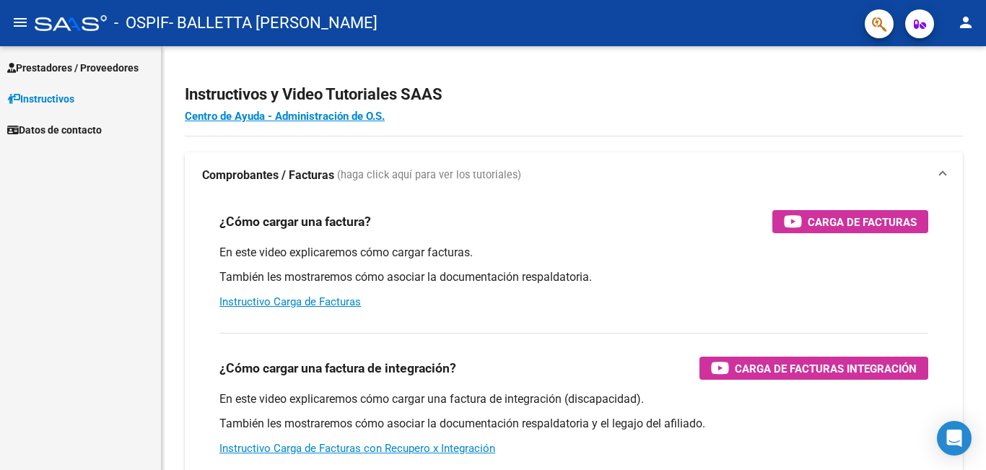
click at [64, 62] on span "Prestadores / Proveedores" at bounding box center [72, 68] width 131 height 16
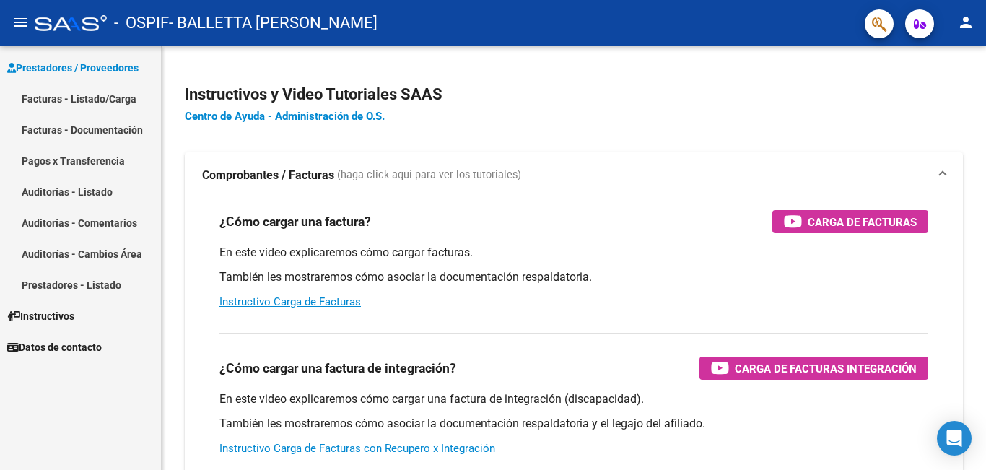
click at [77, 94] on link "Facturas - Listado/Carga" at bounding box center [80, 98] width 161 height 31
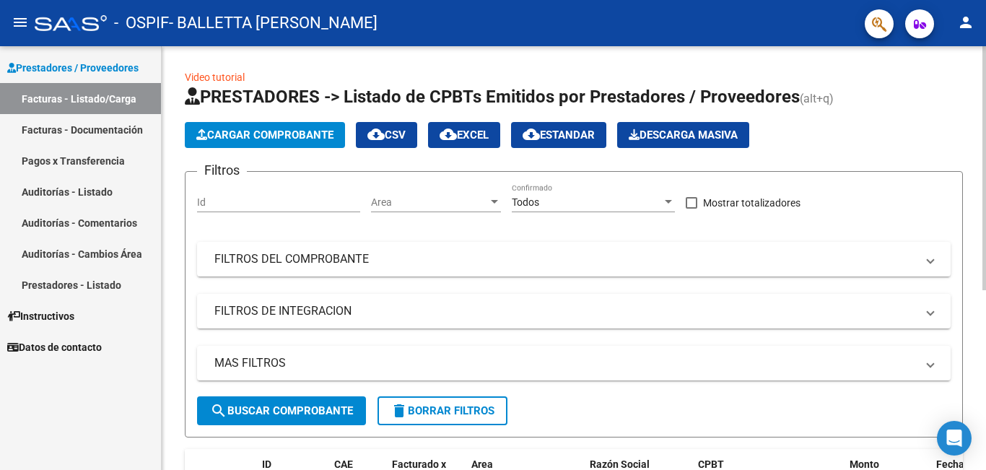
click at [279, 131] on span "Cargar Comprobante" at bounding box center [264, 135] width 137 height 13
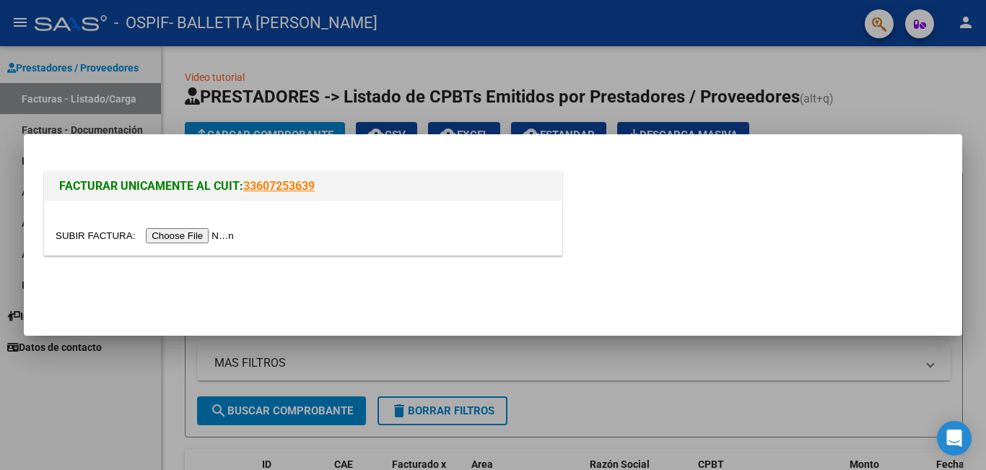
click at [169, 235] on input "file" at bounding box center [147, 235] width 183 height 15
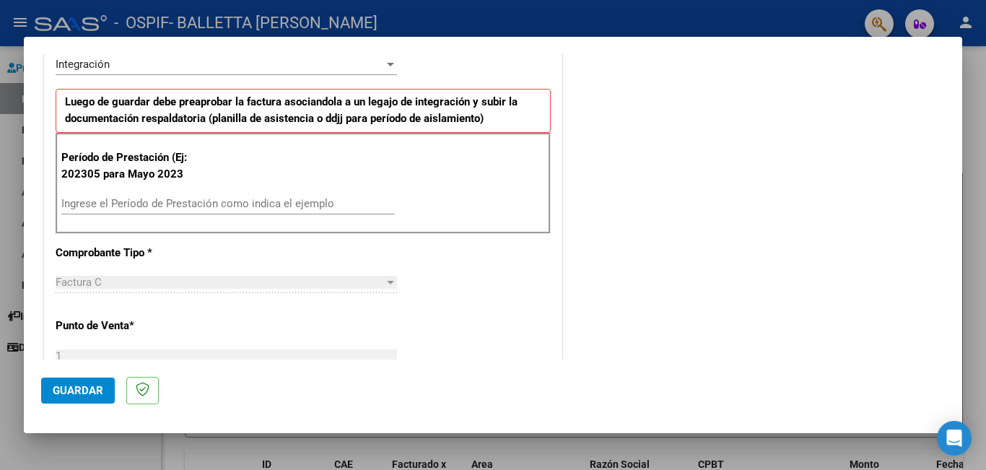
scroll to position [361, 0]
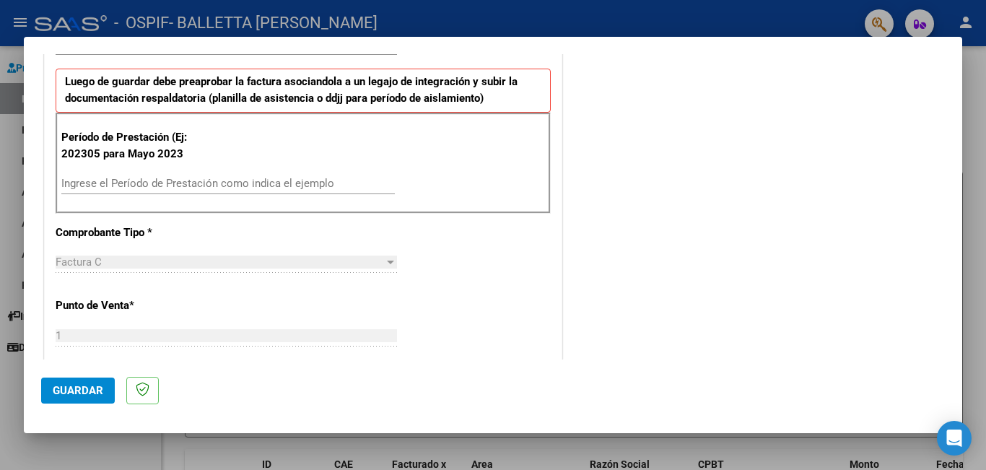
click at [169, 183] on input "Ingrese el Período de Prestación como indica el ejemplo" at bounding box center [228, 183] width 334 height 13
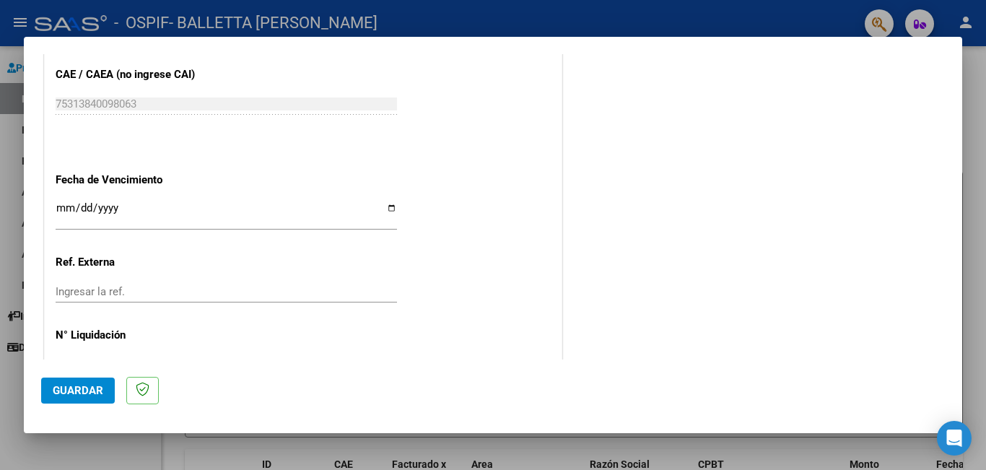
scroll to position [938, 0]
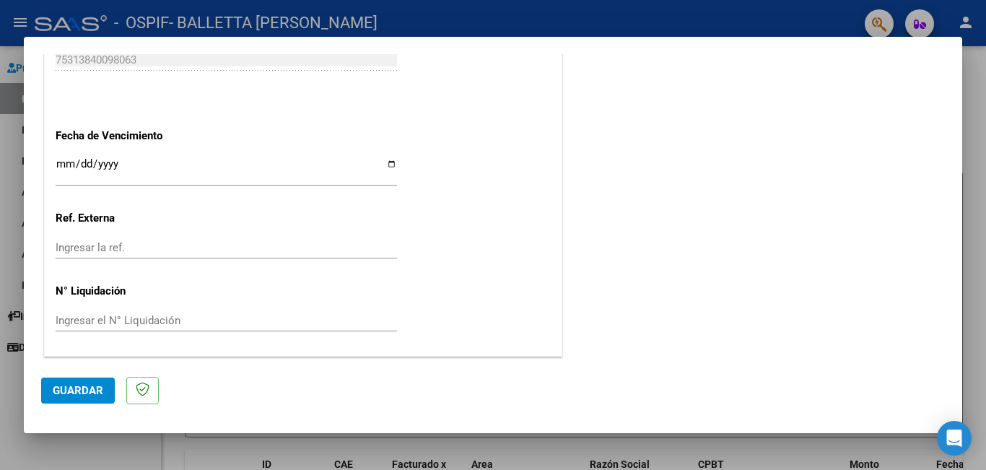
type input "202507"
click at [386, 164] on input "Ingresar la fecha" at bounding box center [226, 169] width 341 height 23
type input "[DATE]"
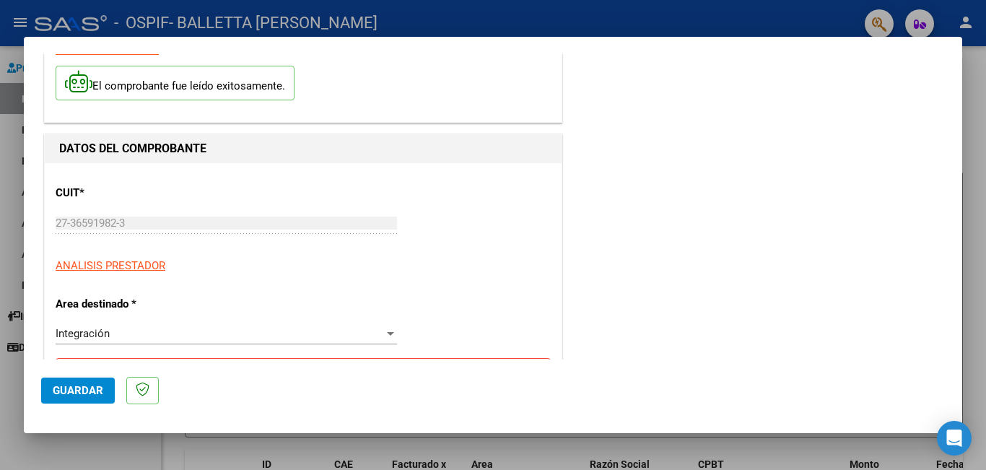
scroll to position [0, 0]
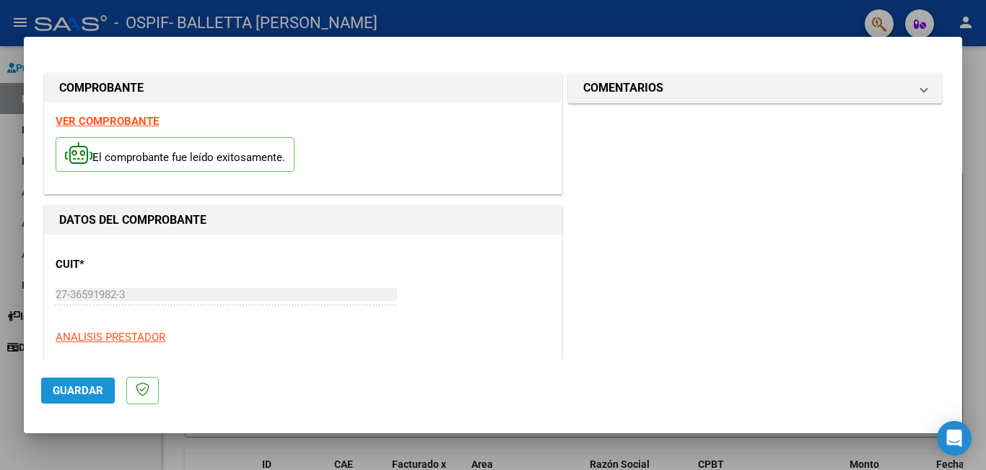
click at [88, 396] on span "Guardar" at bounding box center [78, 390] width 51 height 13
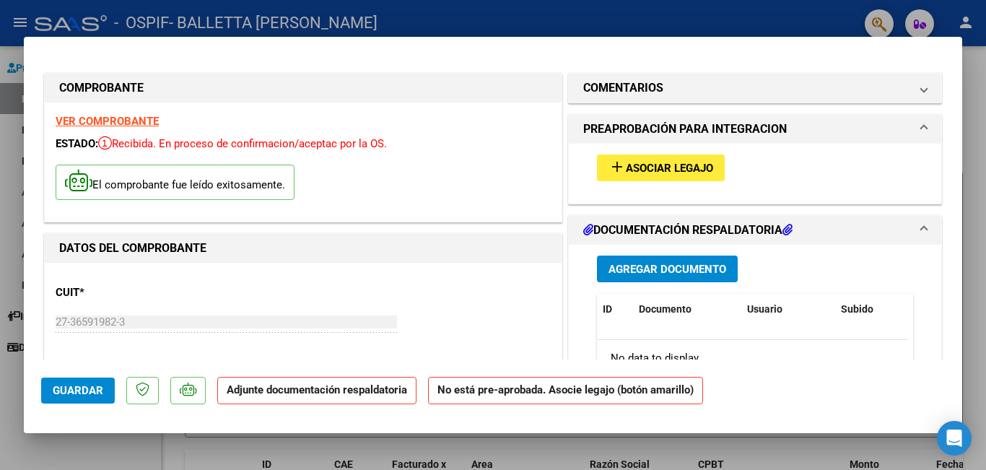
click at [691, 170] on span "Asociar Legajo" at bounding box center [669, 168] width 87 height 13
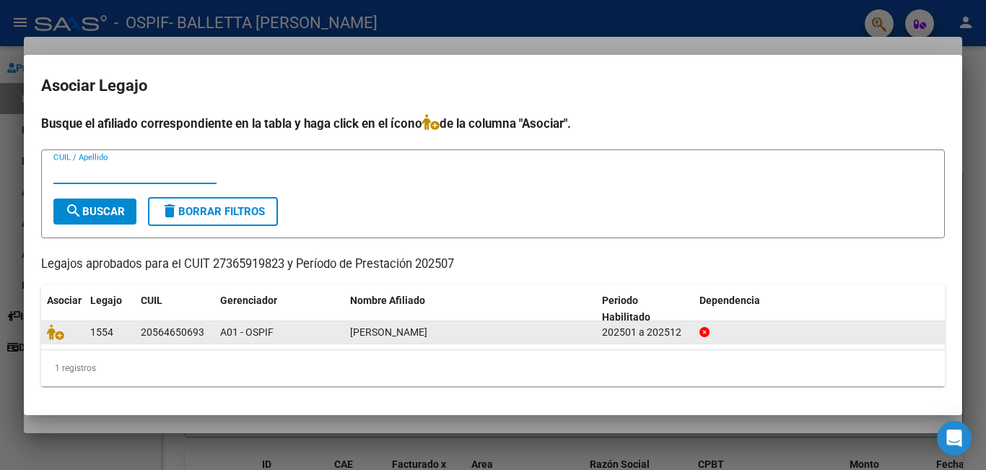
click at [427, 335] on span "[PERSON_NAME]" at bounding box center [388, 332] width 77 height 12
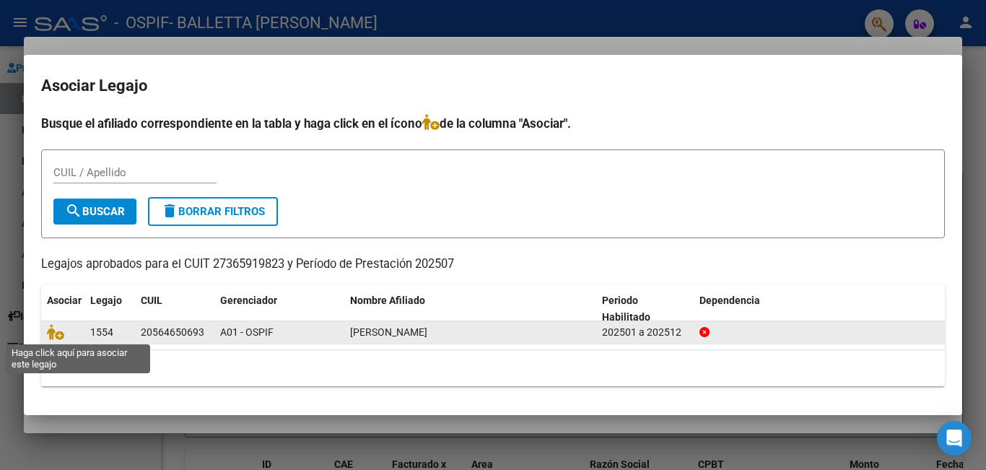
click at [67, 328] on span at bounding box center [58, 333] width 22 height 12
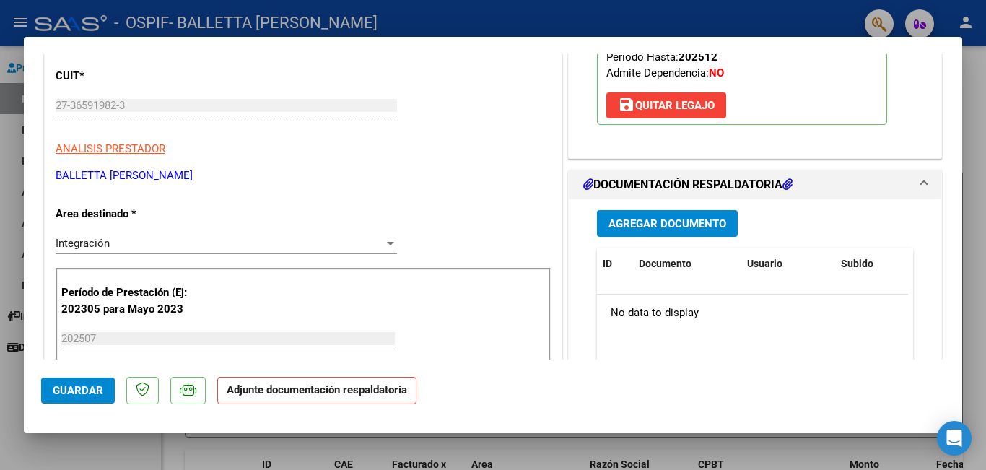
scroll to position [361, 0]
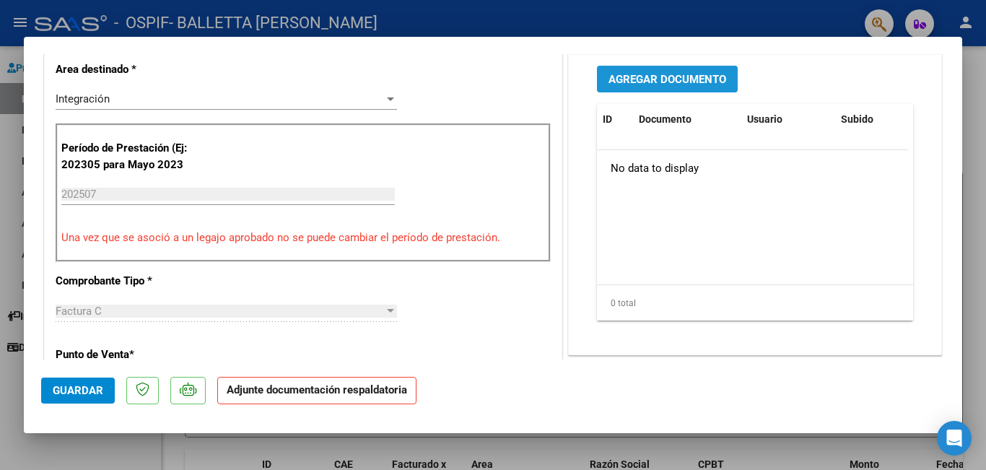
click at [671, 85] on span "Agregar Documento" at bounding box center [668, 79] width 118 height 13
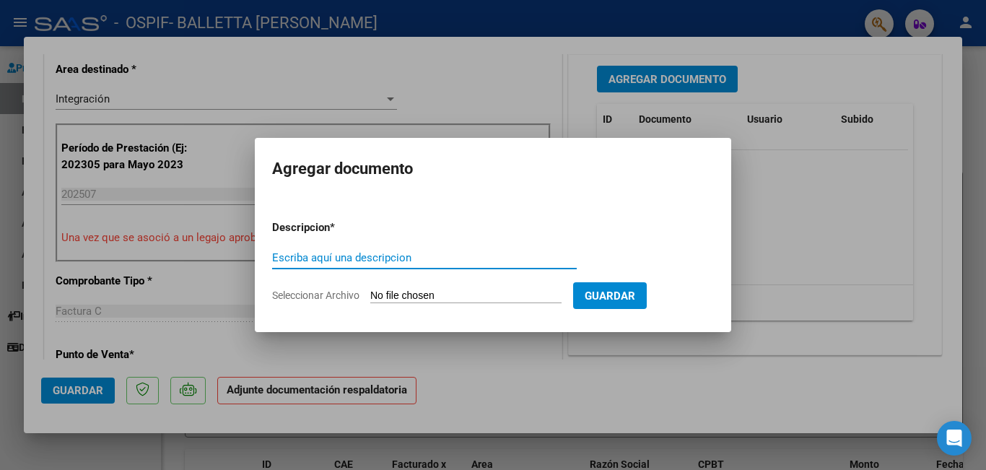
click at [505, 292] on input "Seleccionar Archivo" at bounding box center [465, 297] width 191 height 14
type input "C:\fakepath\27365919823_011_00001_00000755.pdf"
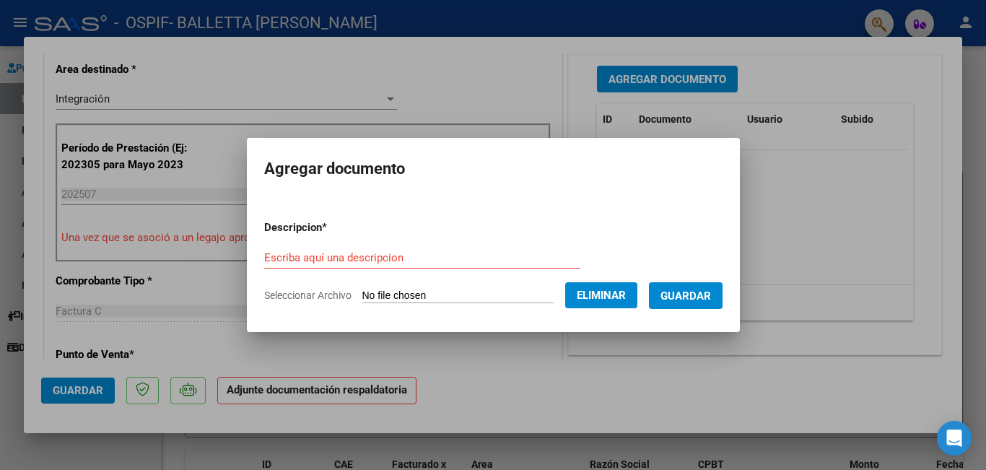
click at [692, 295] on span "Guardar" at bounding box center [686, 296] width 51 height 13
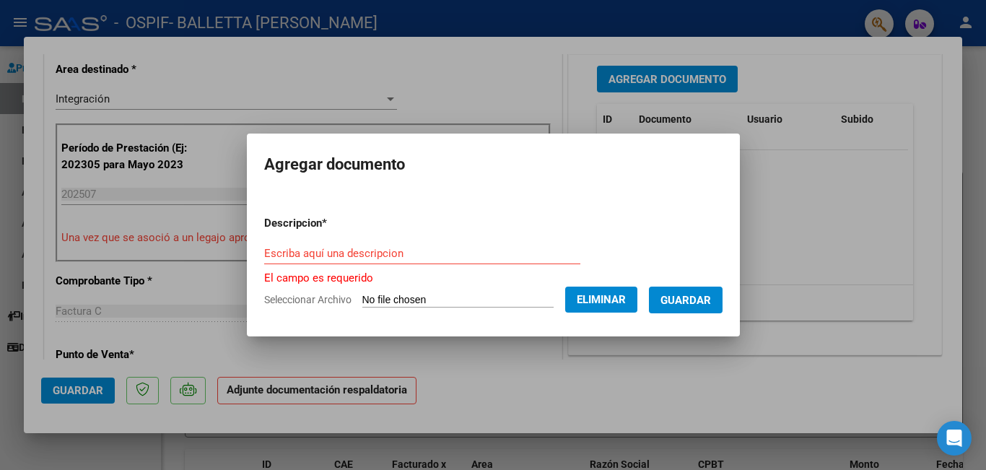
click at [385, 248] on input "Escriba aquí una descripcion" at bounding box center [422, 253] width 316 height 13
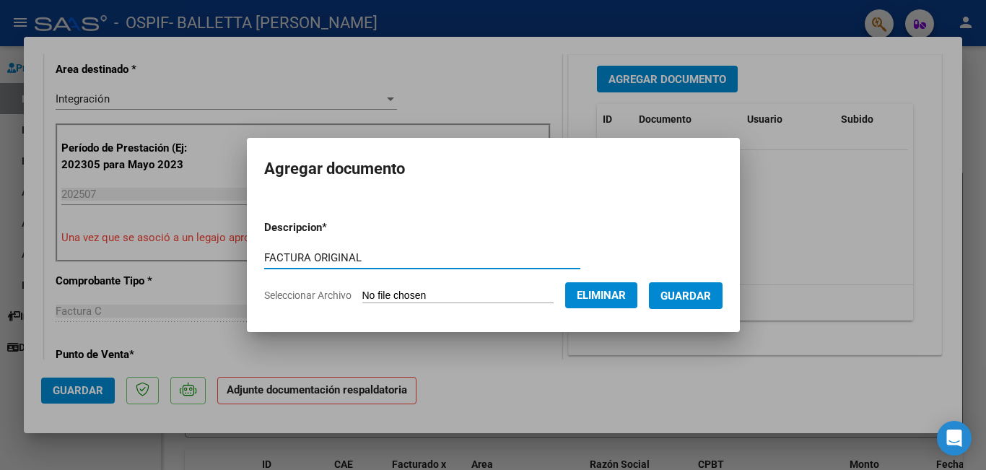
type input "FACTURA ORIGINAL"
click at [711, 301] on span "Guardar" at bounding box center [686, 296] width 51 height 13
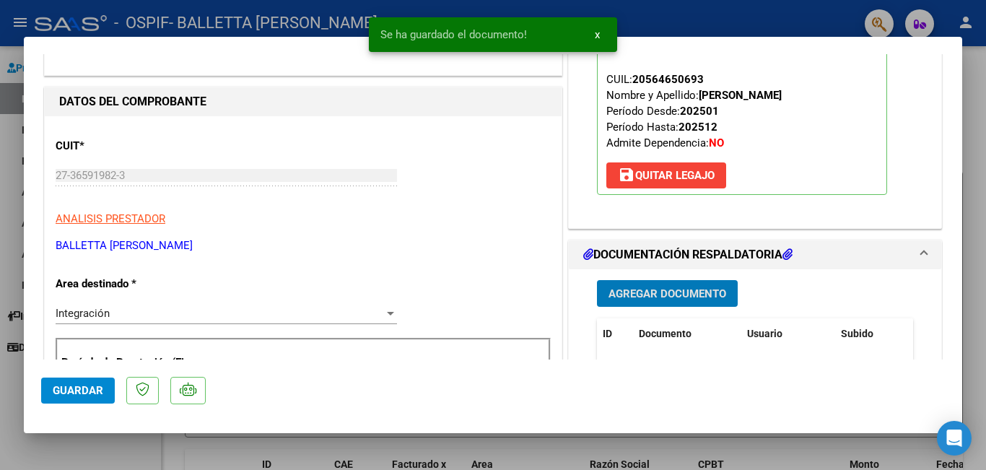
scroll to position [144, 0]
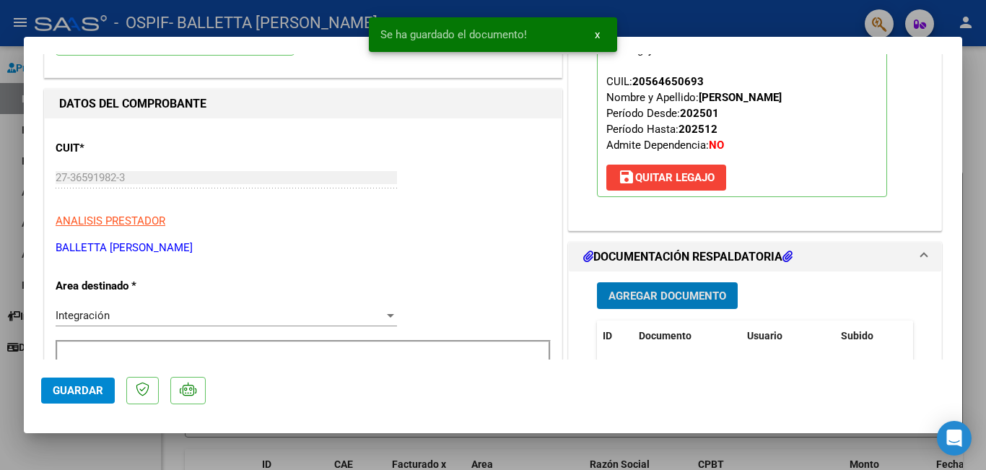
click at [691, 305] on button "Agregar Documento" at bounding box center [667, 295] width 141 height 27
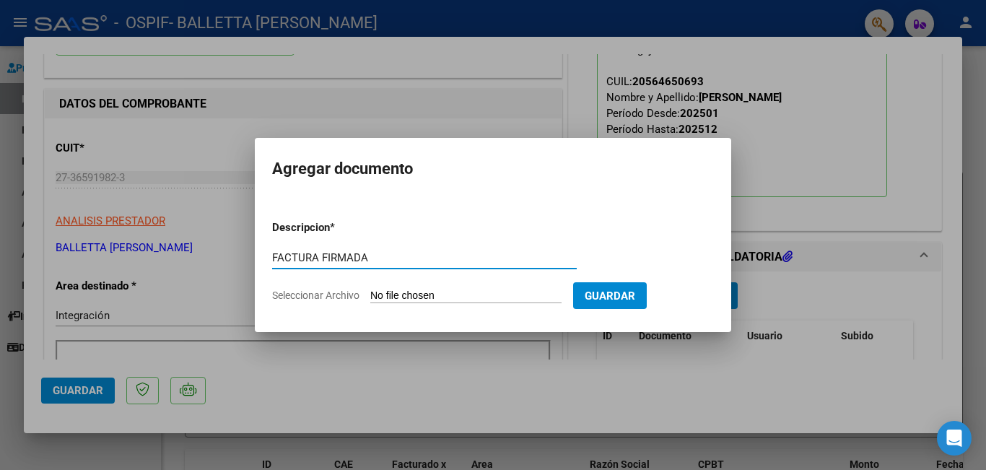
type input "FACTURA FIRMADA"
click at [460, 292] on input "Seleccionar Archivo" at bounding box center [465, 297] width 191 height 14
type input "C:\fakepath\Factura [PERSON_NAME][DATE].pdf"
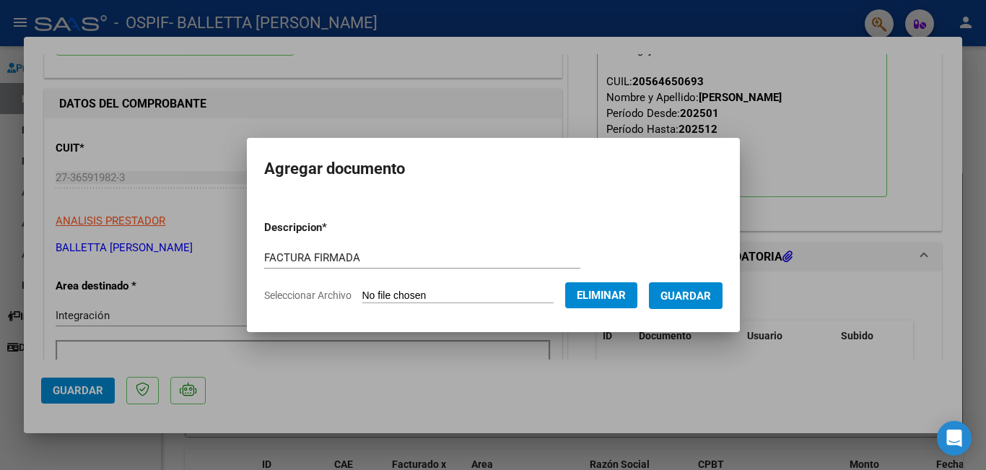
click at [700, 301] on span "Guardar" at bounding box center [686, 296] width 51 height 13
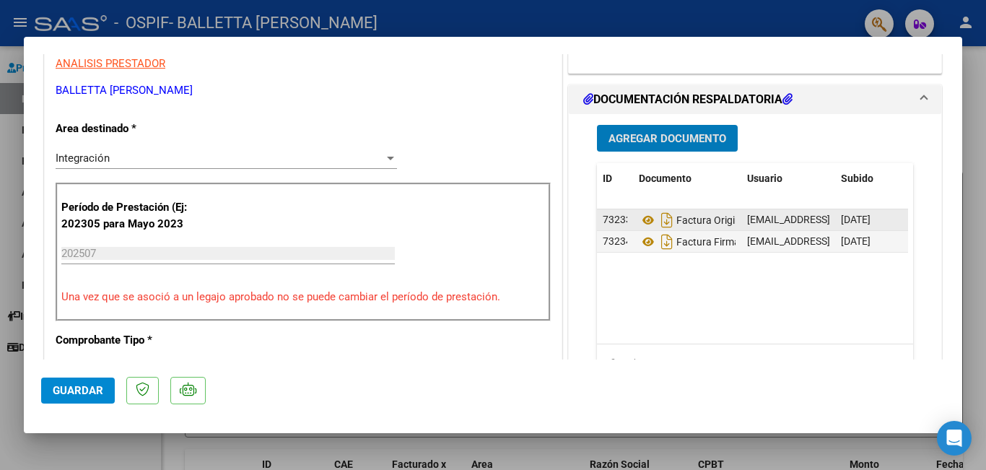
scroll to position [361, 0]
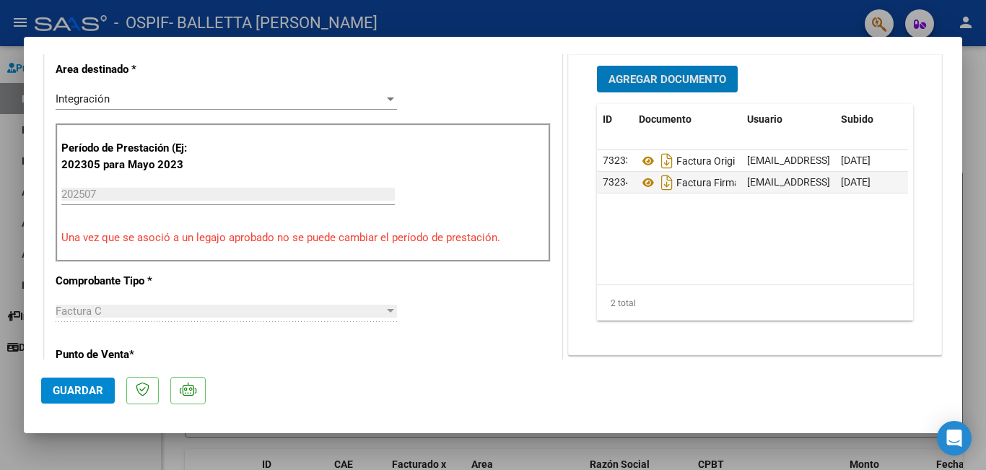
click at [659, 74] on span "Agregar Documento" at bounding box center [668, 79] width 118 height 13
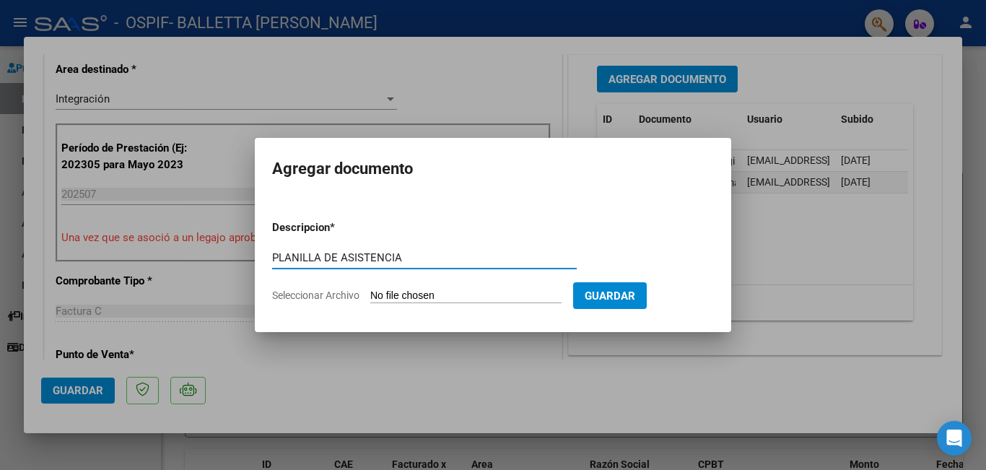
type input "PLANILLA DE ASISTENCIA"
click at [526, 290] on input "Seleccionar Archivo" at bounding box center [465, 297] width 191 height 14
type input "C:\fakepath\Asistencia [PERSON_NAME][DATE].pdf"
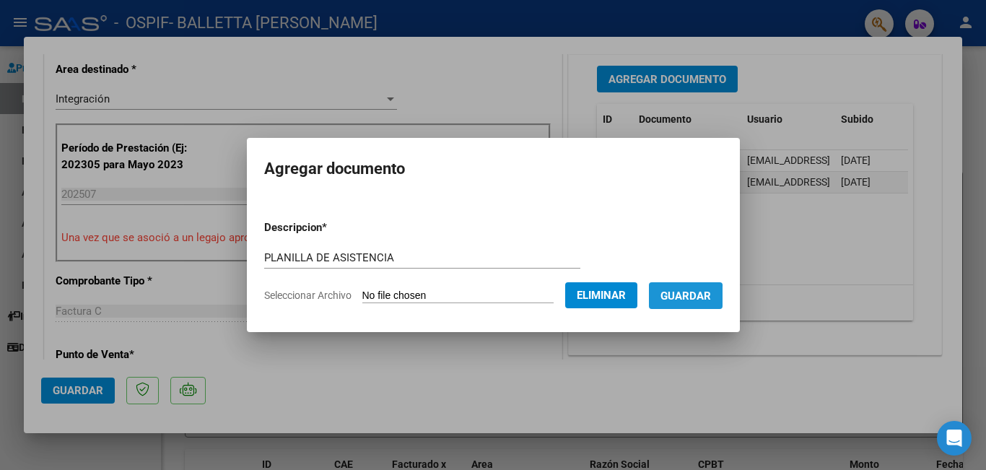
click at [686, 300] on span "Guardar" at bounding box center [686, 296] width 51 height 13
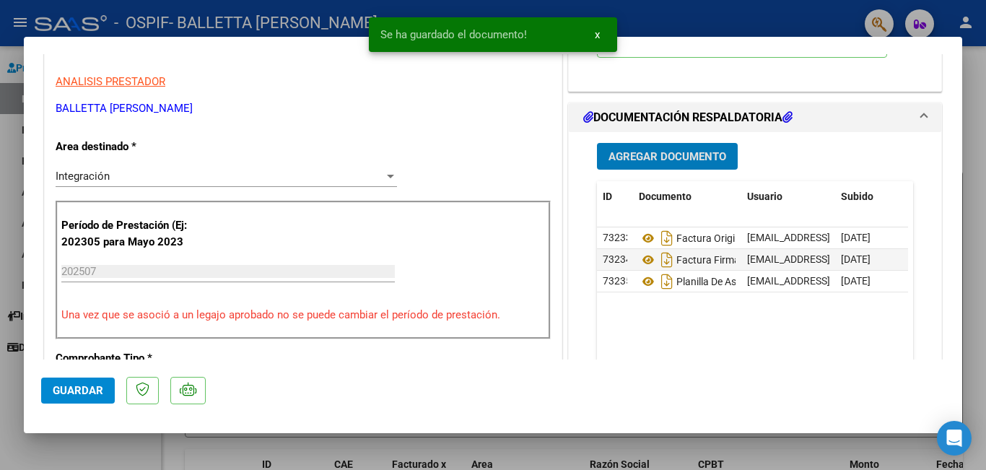
scroll to position [289, 0]
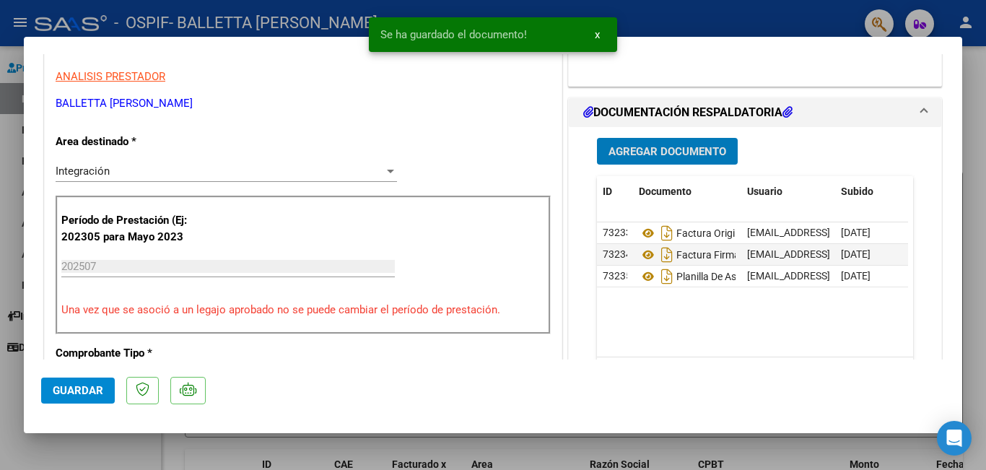
click at [701, 157] on span "Agregar Documento" at bounding box center [668, 151] width 118 height 13
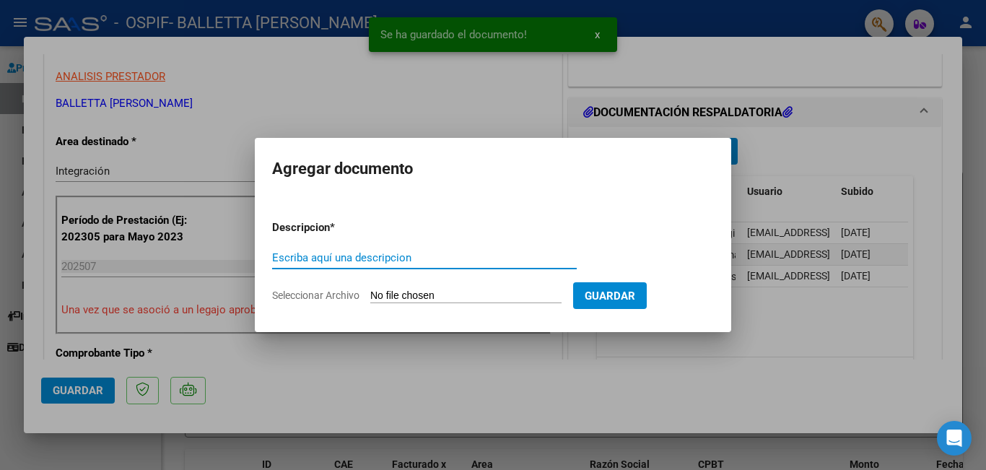
click at [426, 298] on input "Seleccionar Archivo" at bounding box center [465, 297] width 191 height 14
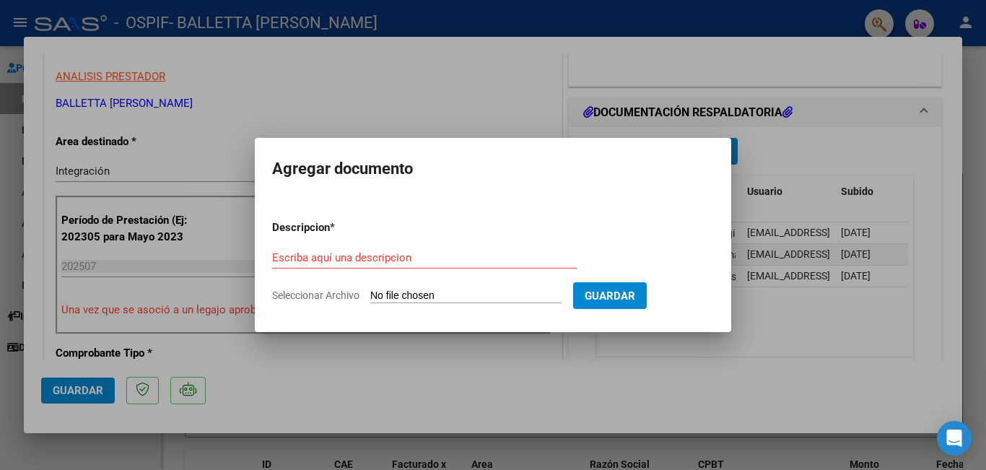
type input "C:\fakepath\autotización 2025.pdf"
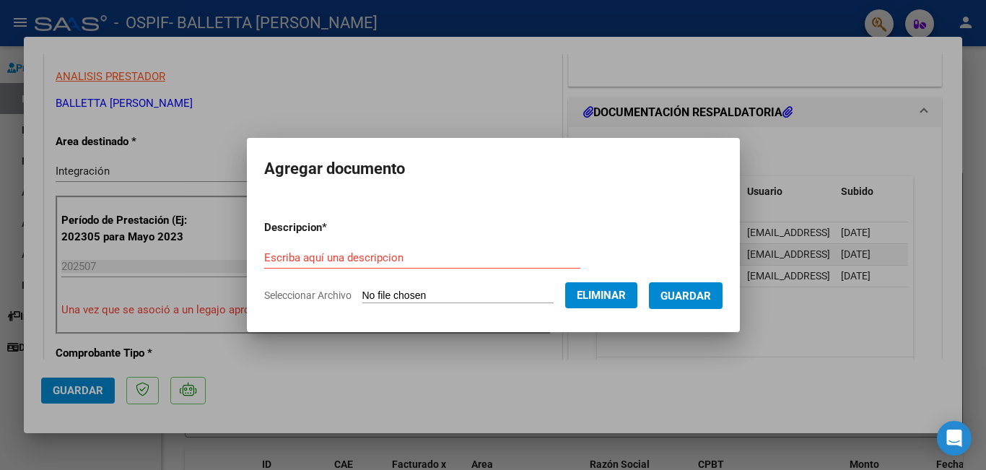
click at [443, 256] on input "Escriba aquí una descripcion" at bounding box center [422, 257] width 316 height 13
type input "AUTORIZACIÓN"
click at [711, 295] on span "Guardar" at bounding box center [686, 296] width 51 height 13
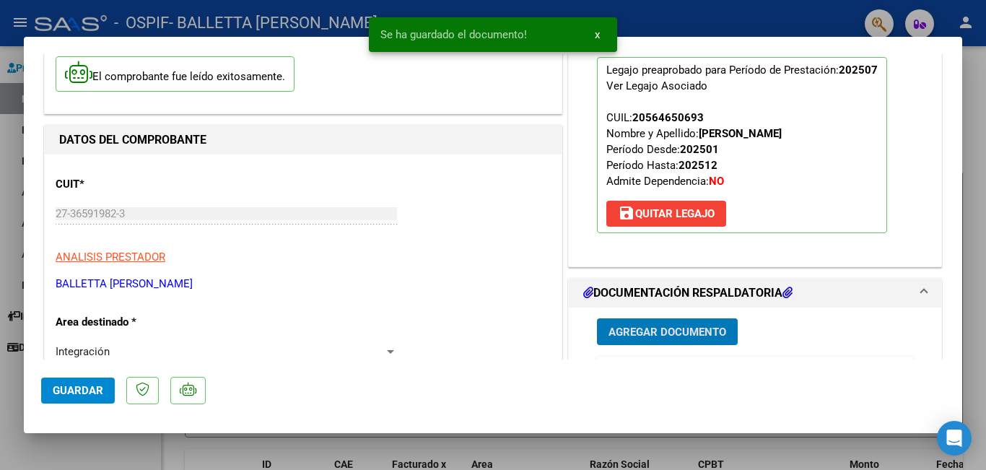
scroll to position [0, 0]
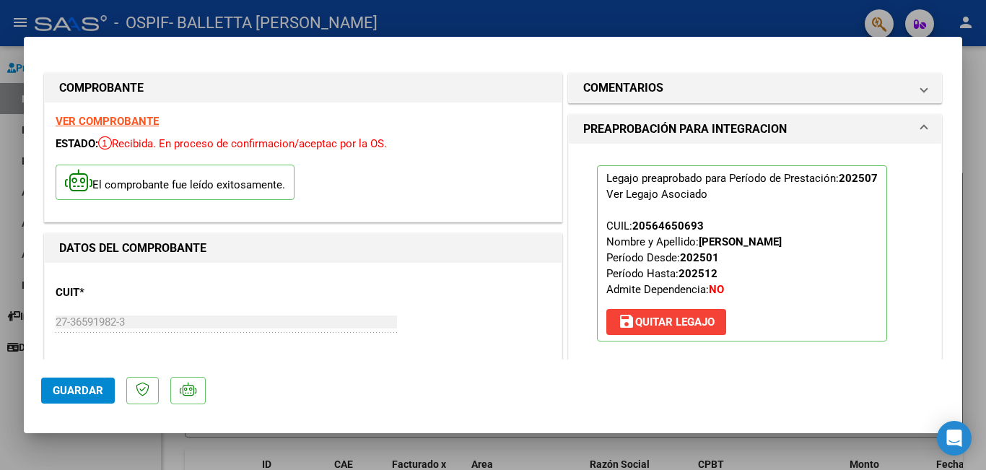
click at [97, 391] on span "Guardar" at bounding box center [78, 390] width 51 height 13
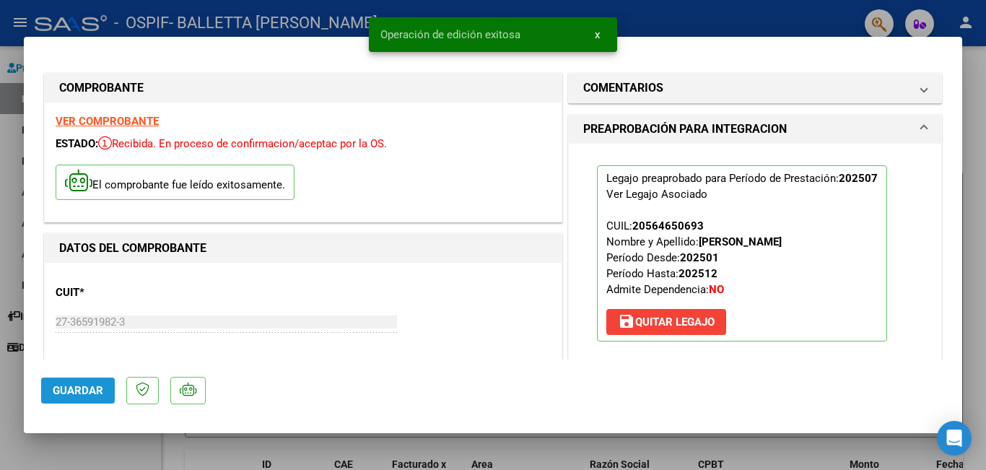
click at [70, 383] on button "Guardar" at bounding box center [78, 391] width 74 height 26
click at [598, 34] on span "x" at bounding box center [597, 34] width 5 height 13
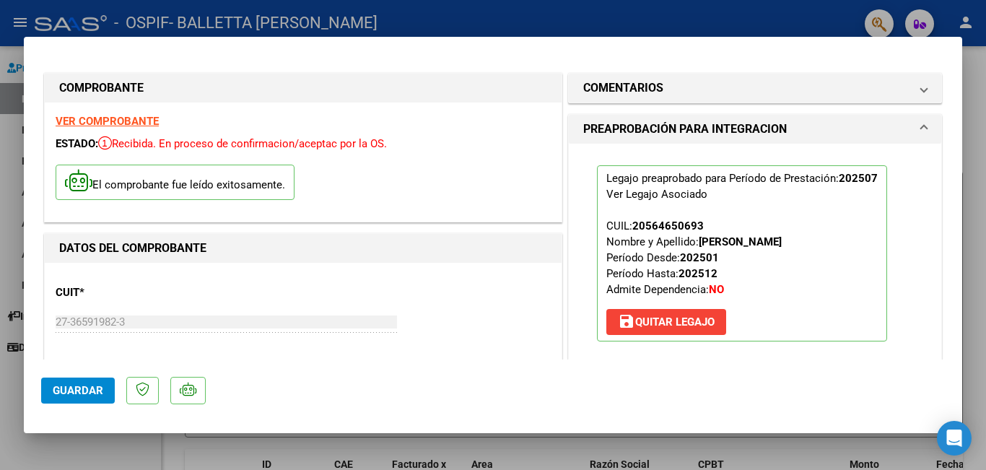
click at [610, 19] on div at bounding box center [493, 235] width 986 height 470
type input "$ 0,00"
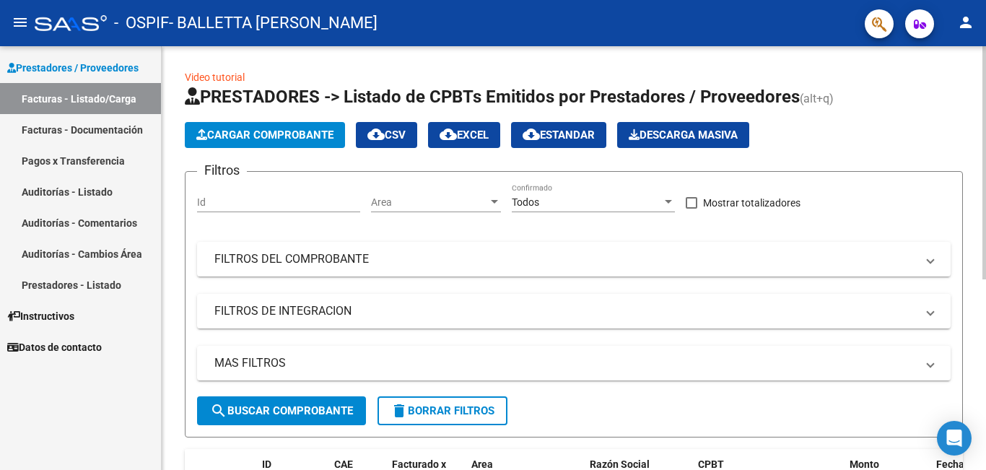
drag, startPoint x: 610, startPoint y: 19, endPoint x: 667, endPoint y: 392, distance: 376.9
click at [667, 392] on div "MAS FILTROS Todos Con Doc. Respaldatoria Todos Con Trazabilidad Todos Asociado …" at bounding box center [574, 371] width 754 height 51
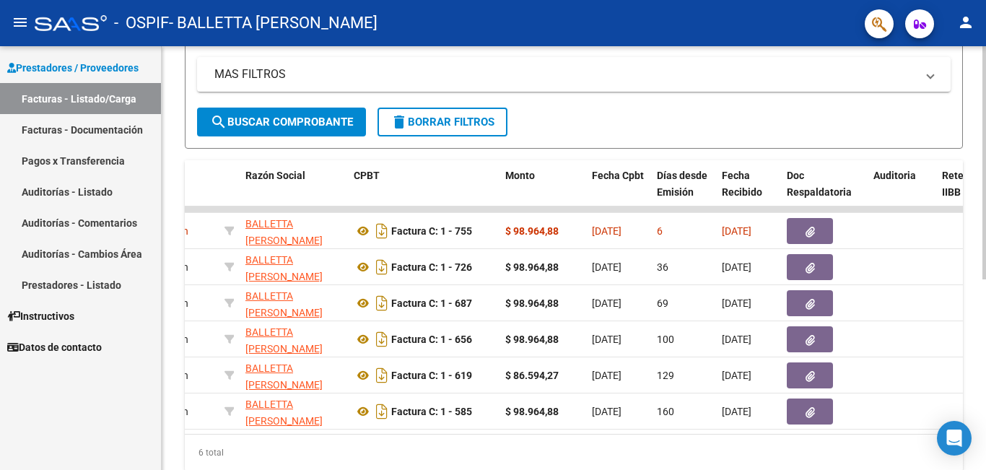
scroll to position [0, 333]
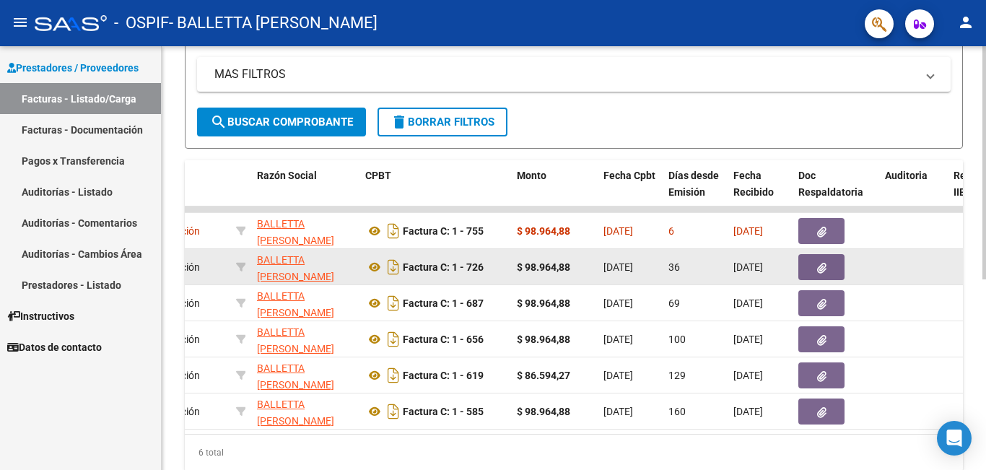
click at [819, 263] on icon "button" at bounding box center [821, 268] width 9 height 11
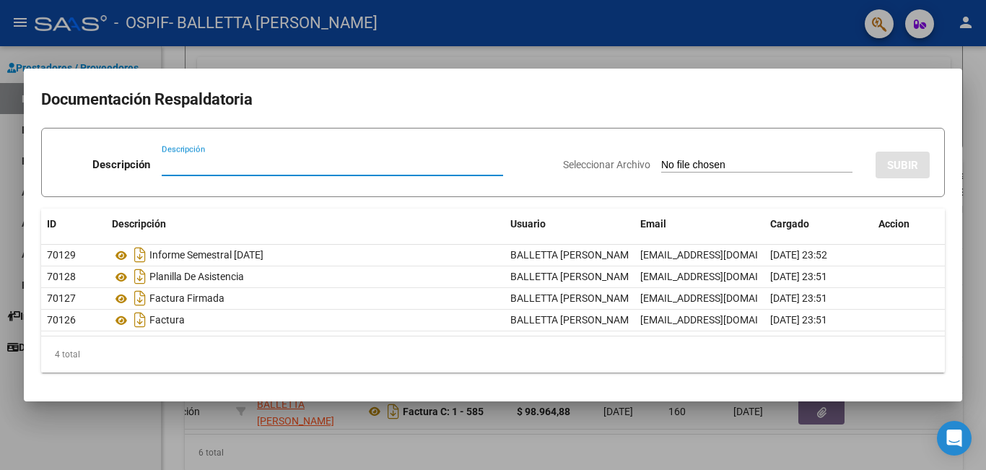
click at [590, 31] on div at bounding box center [493, 235] width 986 height 470
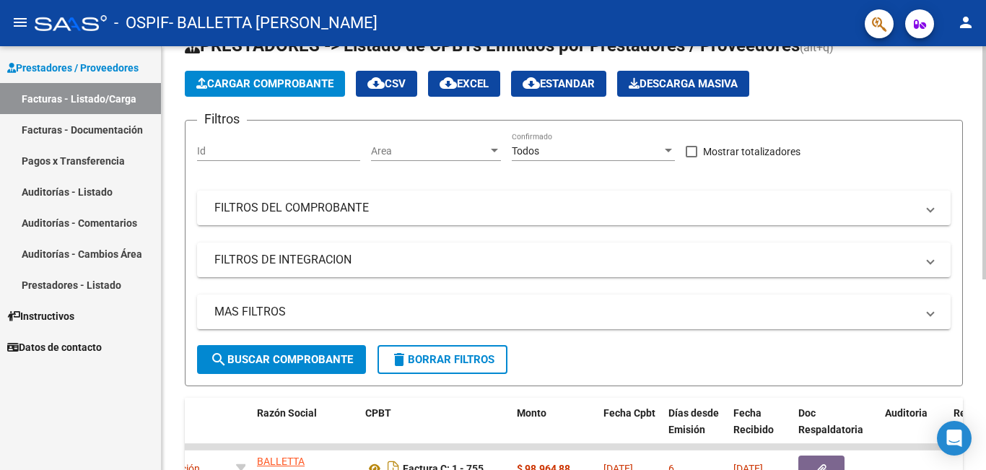
scroll to position [0, 0]
